Goal: Communication & Community: Answer question/provide support

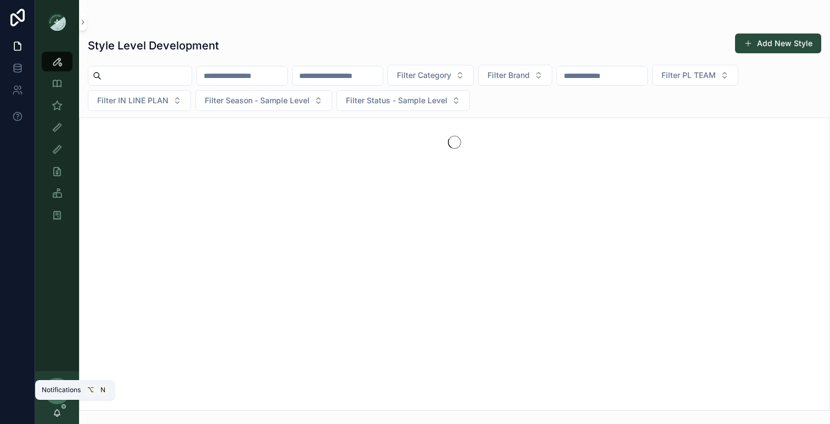
click at [60, 408] on icon "scrollable content" at bounding box center [57, 412] width 9 height 9
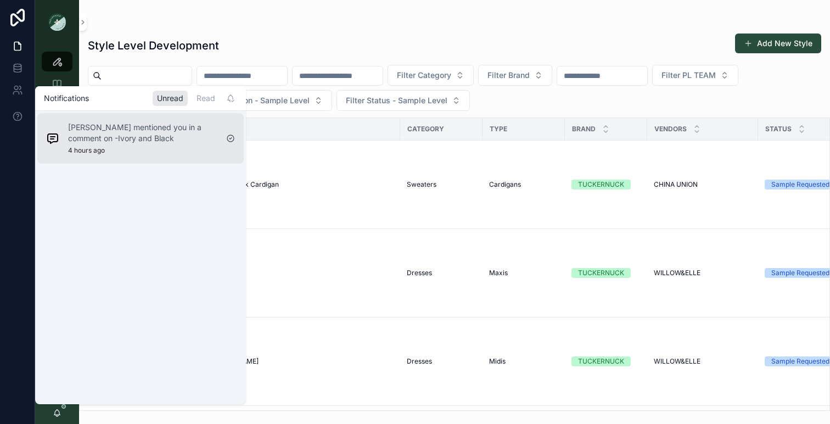
click at [147, 136] on p "Sena Lee mentioned you in a comment on -Ivory and Black" at bounding box center [142, 133] width 149 height 22
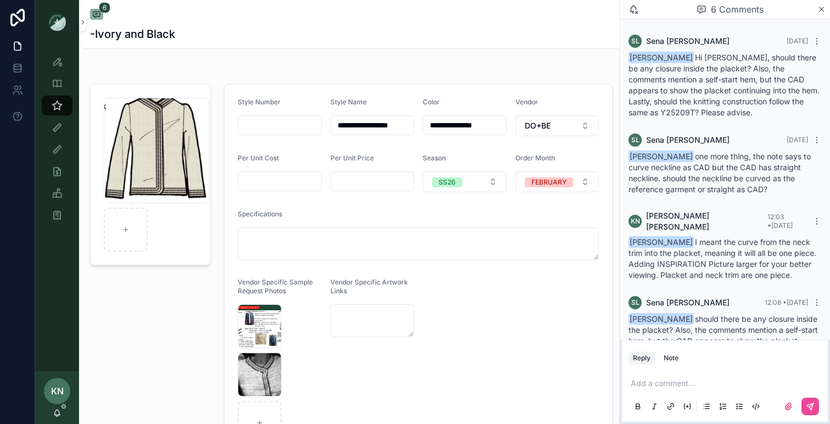
scroll to position [167, 0]
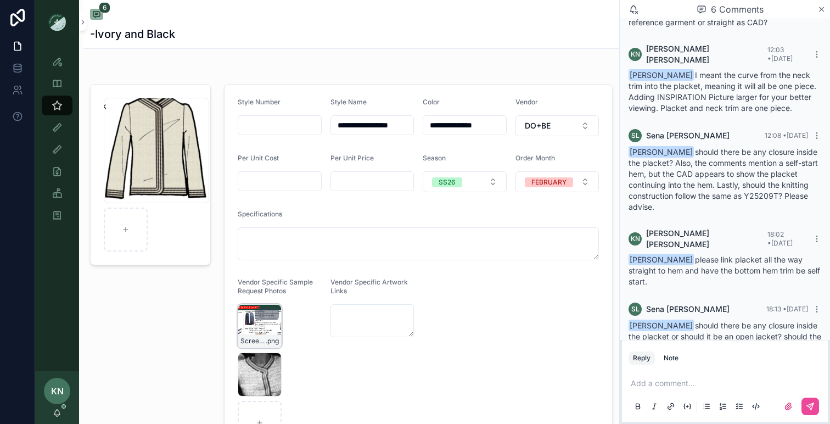
click at [261, 325] on div "Screenshot-2025-08-29-at-10.48.45-AM .png" at bounding box center [260, 326] width 44 height 44
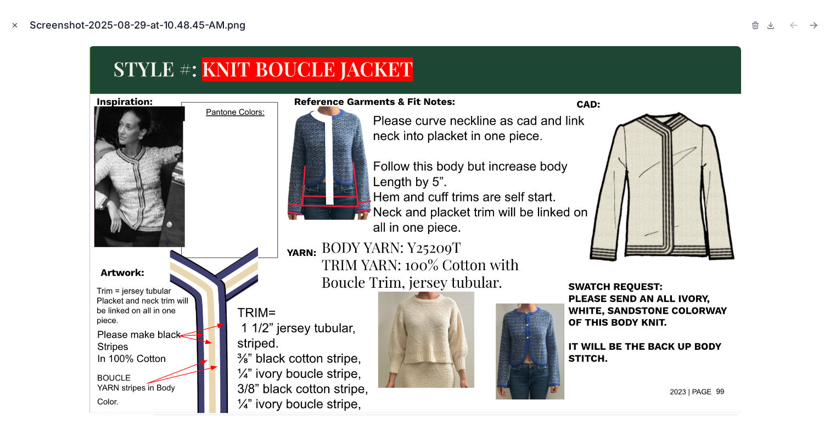
click at [14, 20] on button "Close modal" at bounding box center [15, 25] width 12 height 12
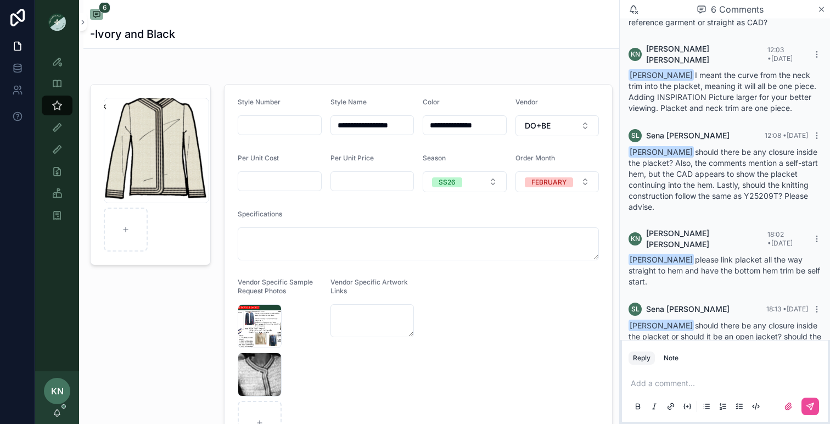
click at [643, 378] on p "scrollable content" at bounding box center [727, 383] width 193 height 11
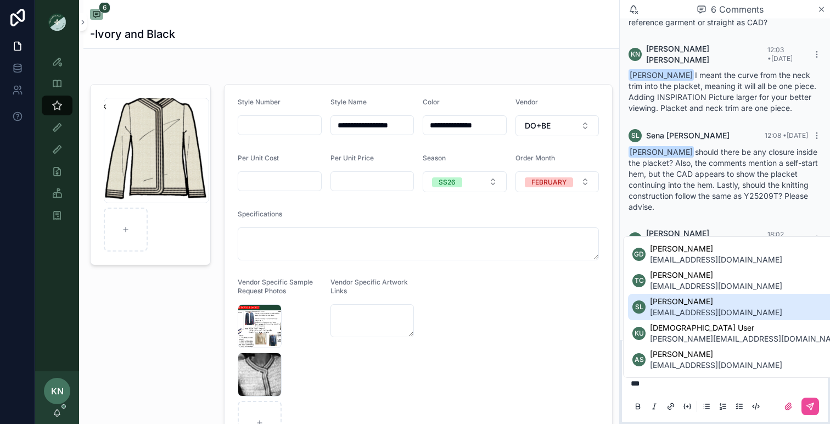
click at [682, 307] on span "sena@doandbecollection.com" at bounding box center [716, 312] width 132 height 11
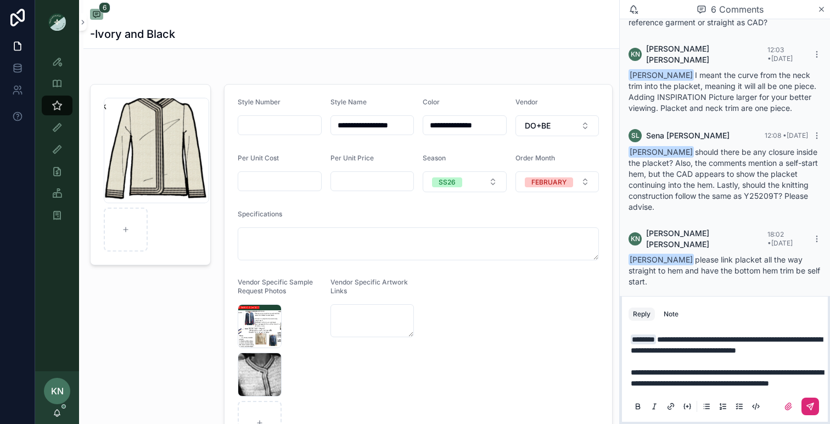
click at [807, 405] on icon "scrollable content" at bounding box center [810, 406] width 7 height 7
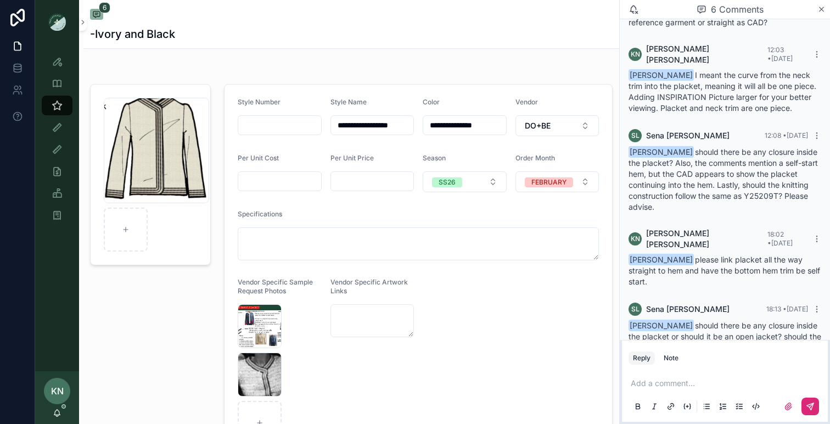
click at [60, 414] on icon "scrollable content" at bounding box center [57, 412] width 9 height 9
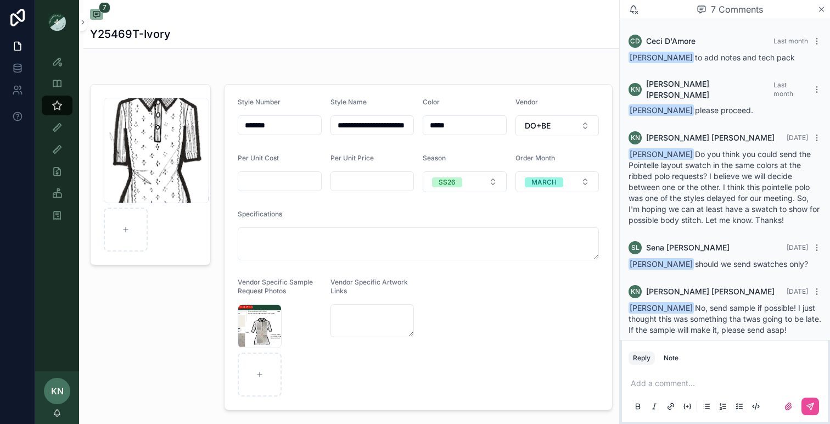
scroll to position [102, 0]
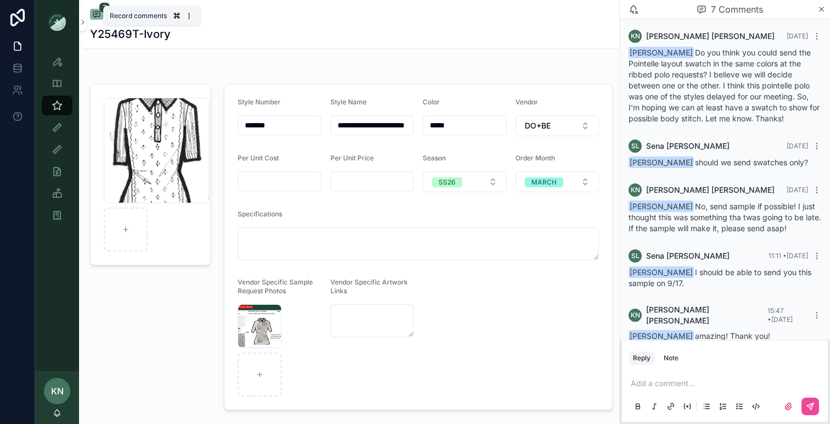
click at [100, 14] on icon "scrollable content" at bounding box center [96, 14] width 9 height 9
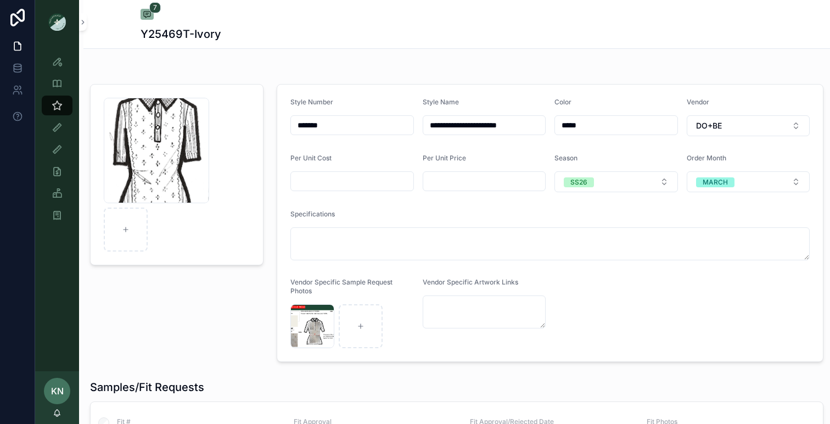
click at [101, 14] on div "7 Y25469T-Ivory" at bounding box center [456, 24] width 746 height 49
click at [61, 58] on icon "scrollable content" at bounding box center [57, 61] width 11 height 11
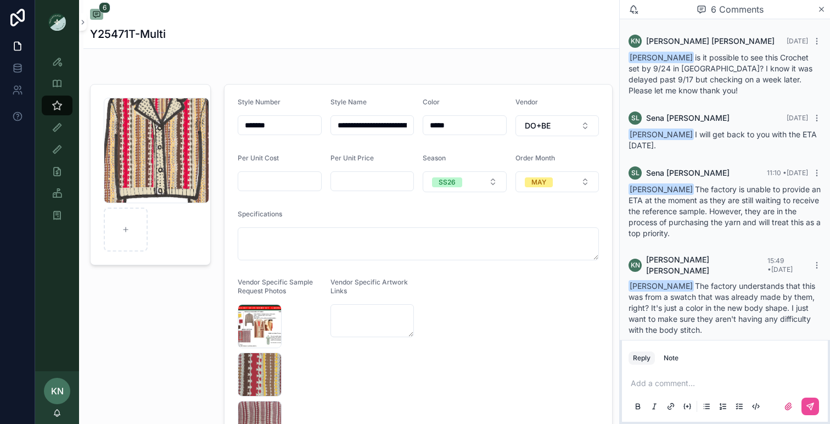
scroll to position [79, 0]
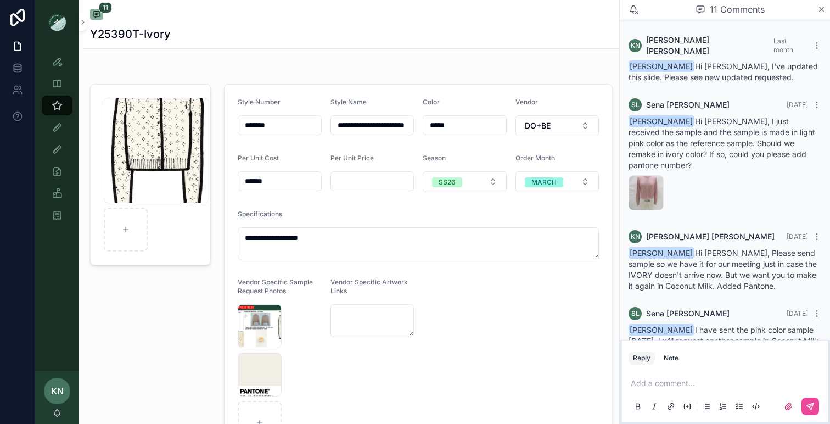
scroll to position [606, 0]
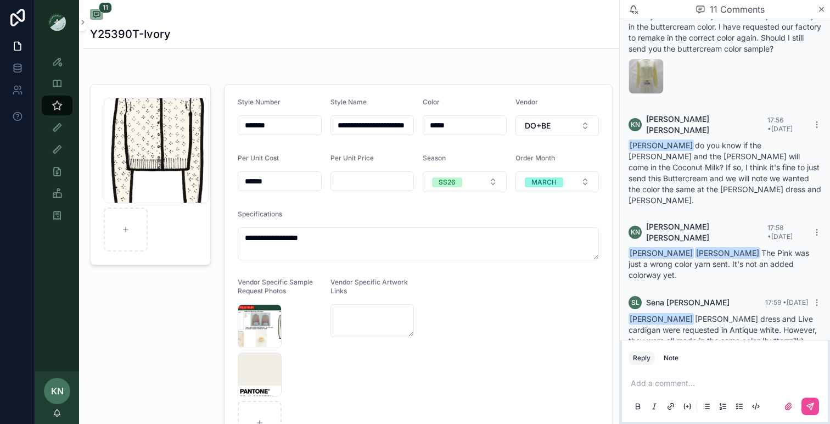
click at [642, 373] on div "Y25405T-1ST-QYF-(F) .JPG" at bounding box center [645, 390] width 35 height 35
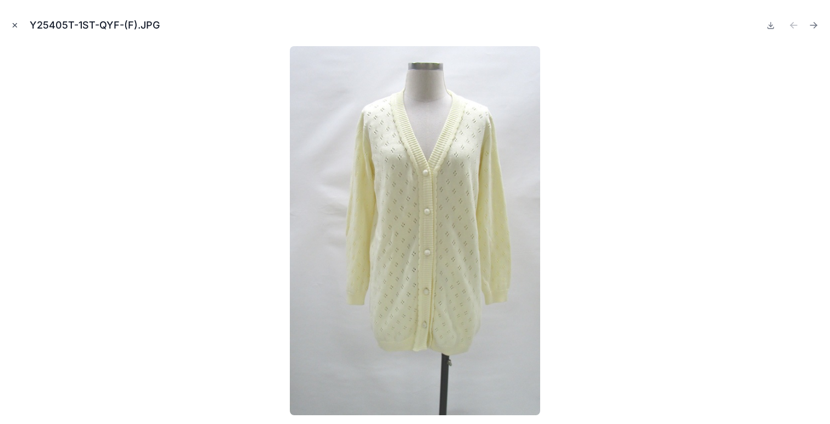
click at [14, 23] on icon "Close modal" at bounding box center [15, 25] width 8 height 8
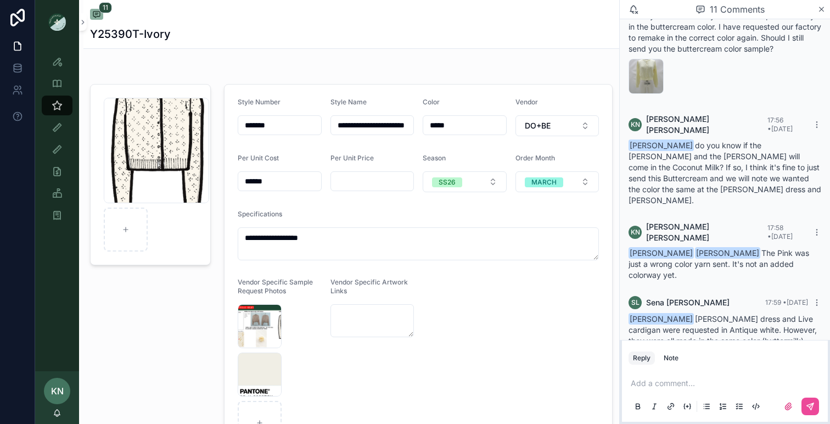
click at [682, 373] on div "Y25465T-1ST-QYF-(F) .JPG" at bounding box center [685, 390] width 35 height 35
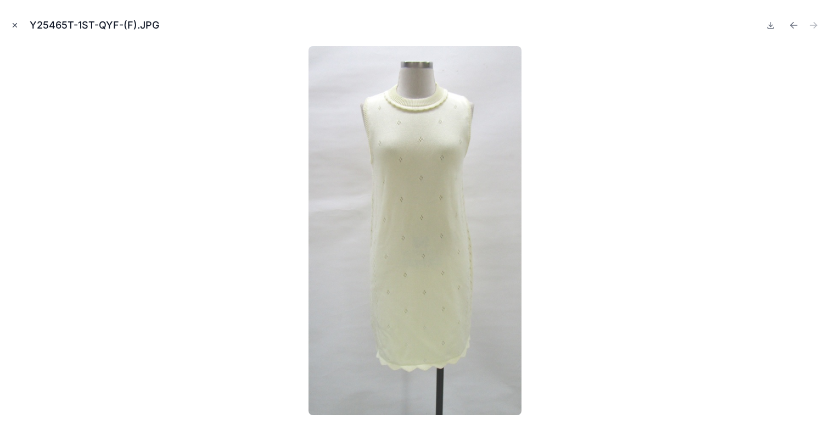
click at [18, 27] on icon "Close modal" at bounding box center [15, 25] width 8 height 8
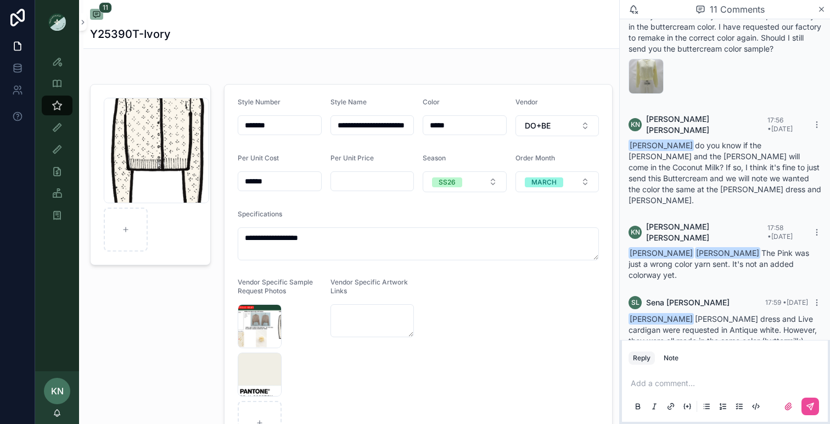
click at [641, 373] on div "Y25405T-1ST-QYF-(F) .JPG" at bounding box center [645, 390] width 35 height 35
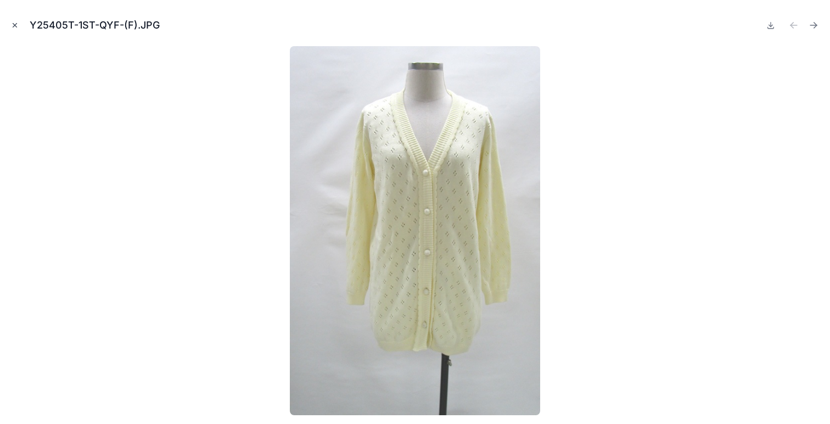
click at [13, 24] on icon "Close modal" at bounding box center [15, 25] width 8 height 8
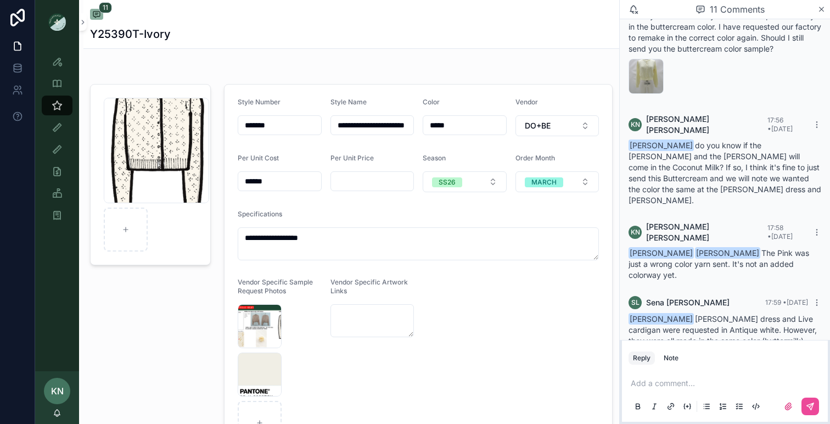
click at [676, 380] on p "scrollable content" at bounding box center [727, 383] width 193 height 11
click at [693, 364] on span "sena@doandbecollection.com" at bounding box center [716, 365] width 132 height 11
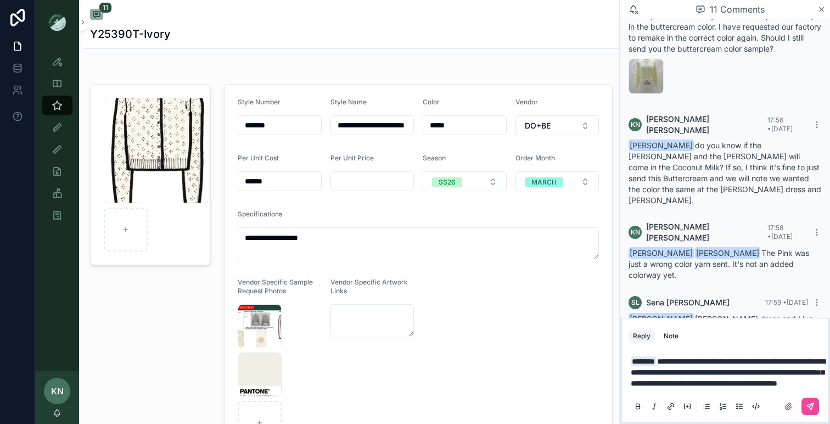
click at [751, 357] on span "**********" at bounding box center [728, 372] width 194 height 30
drag, startPoint x: 787, startPoint y: 351, endPoint x: 798, endPoint y: 351, distance: 11.0
click at [798, 356] on p "**********" at bounding box center [727, 372] width 193 height 33
click at [800, 380] on span "**********" at bounding box center [728, 372] width 194 height 30
click at [810, 407] on icon "scrollable content" at bounding box center [810, 406] width 9 height 9
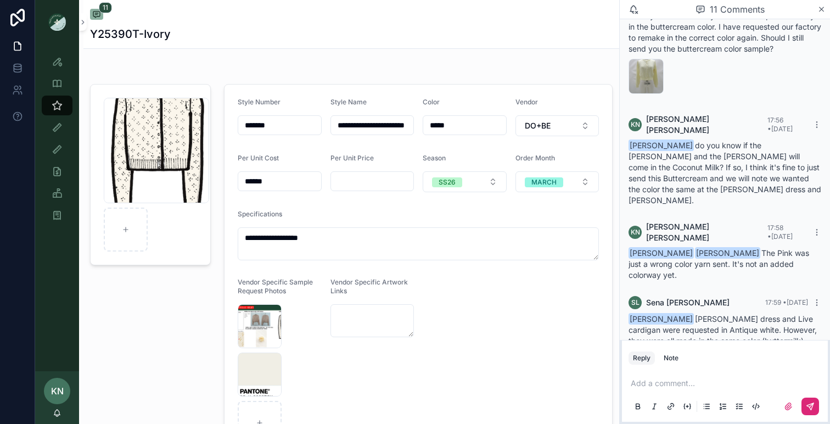
click at [652, 373] on div "Y25405T-1ST-QYF-(F) .JPG" at bounding box center [645, 390] width 35 height 35
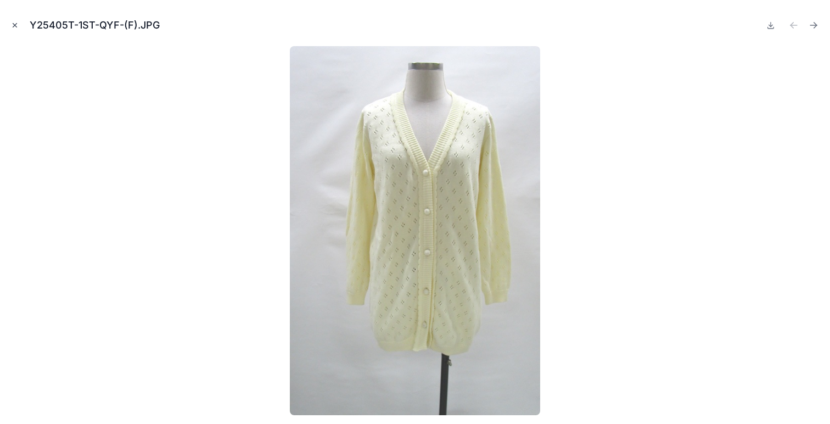
click at [11, 26] on icon "Close modal" at bounding box center [15, 25] width 8 height 8
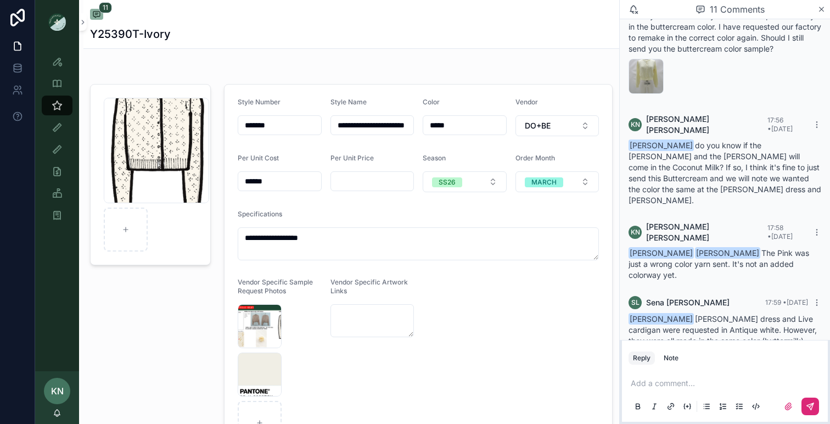
click at [684, 373] on div "Y25465T-1ST-QYF-(F) .JPG" at bounding box center [685, 390] width 35 height 35
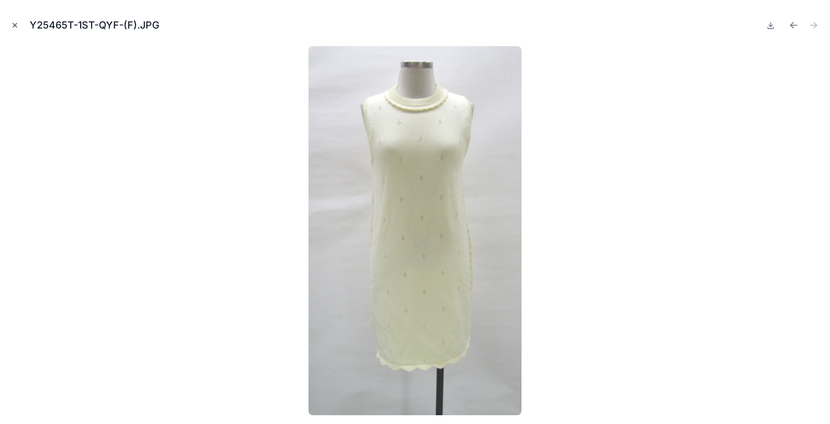
click at [15, 26] on icon "Close modal" at bounding box center [15, 26] width 4 height 4
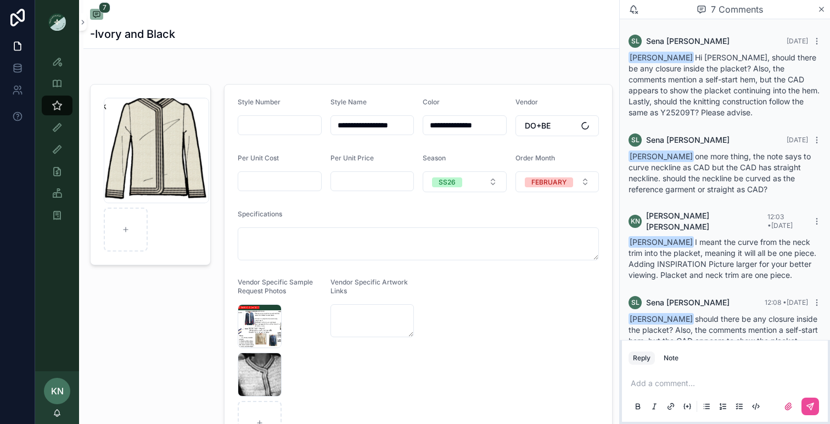
scroll to position [274, 0]
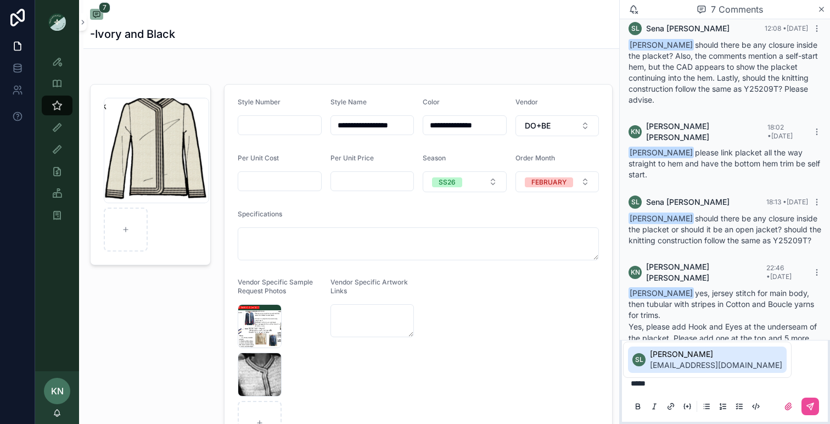
click at [722, 360] on span "[EMAIL_ADDRESS][DOMAIN_NAME]" at bounding box center [716, 365] width 132 height 11
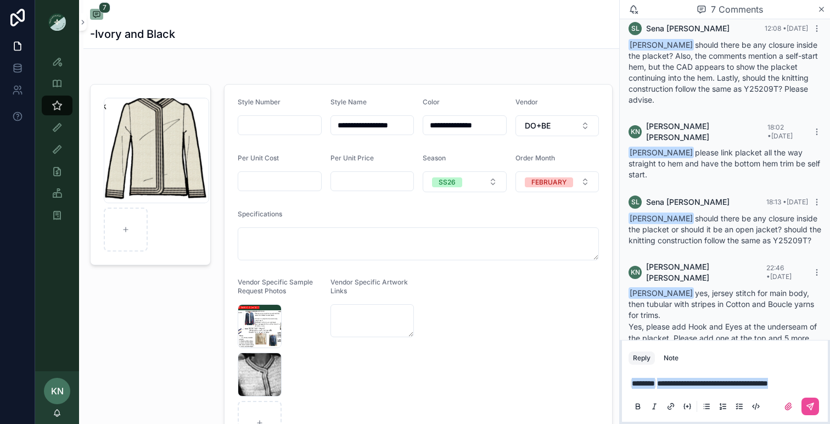
drag, startPoint x: 819, startPoint y: 384, endPoint x: 647, endPoint y: 383, distance: 172.4
click at [647, 383] on p "**********" at bounding box center [727, 383] width 193 height 11
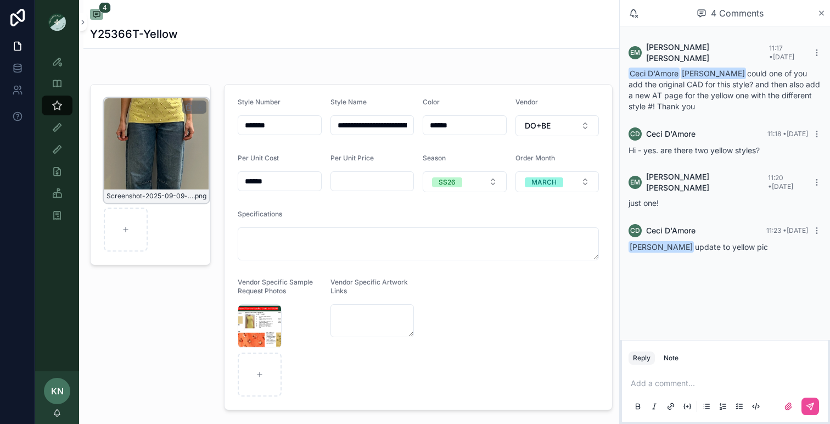
click at [154, 137] on div "Screenshot-2025-09-09-at-11.00.27-AM .png" at bounding box center [156, 150] width 105 height 105
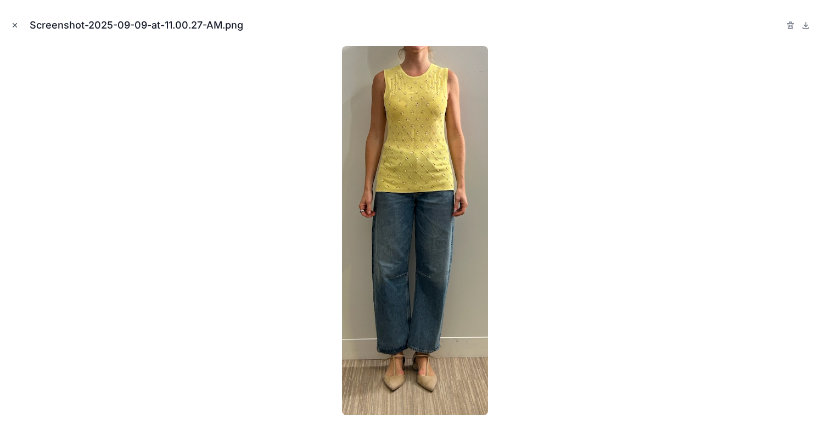
click at [13, 26] on icon "Close modal" at bounding box center [15, 25] width 8 height 8
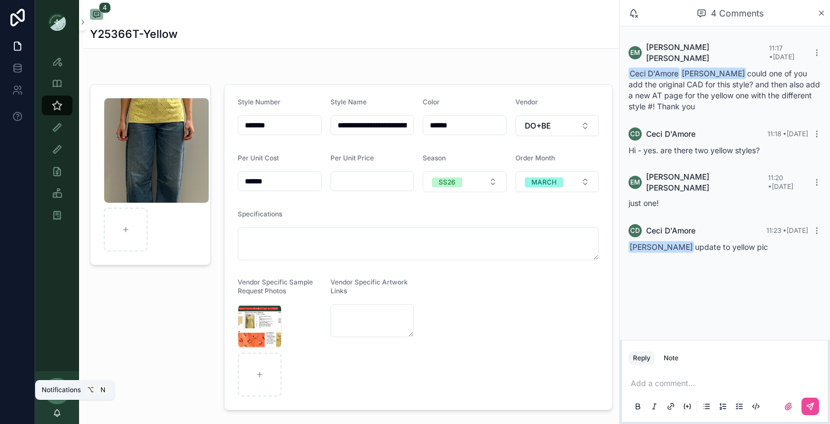
click at [60, 416] on icon "scrollable content" at bounding box center [57, 412] width 9 height 9
click at [242, 38] on div "Y25366T-Yellow" at bounding box center [351, 33] width 523 height 15
